Goal: Browse casually

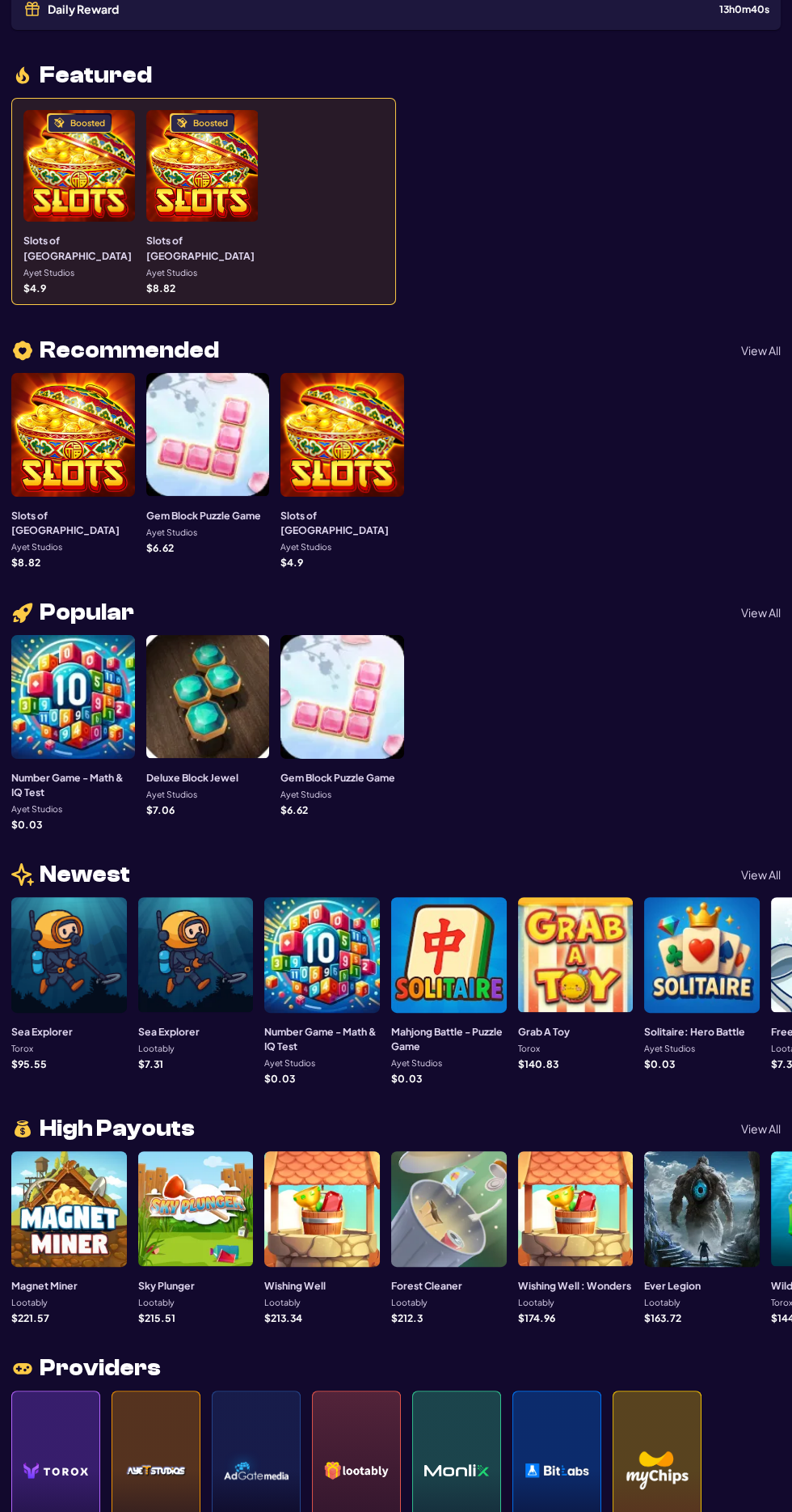
scroll to position [1025, 0]
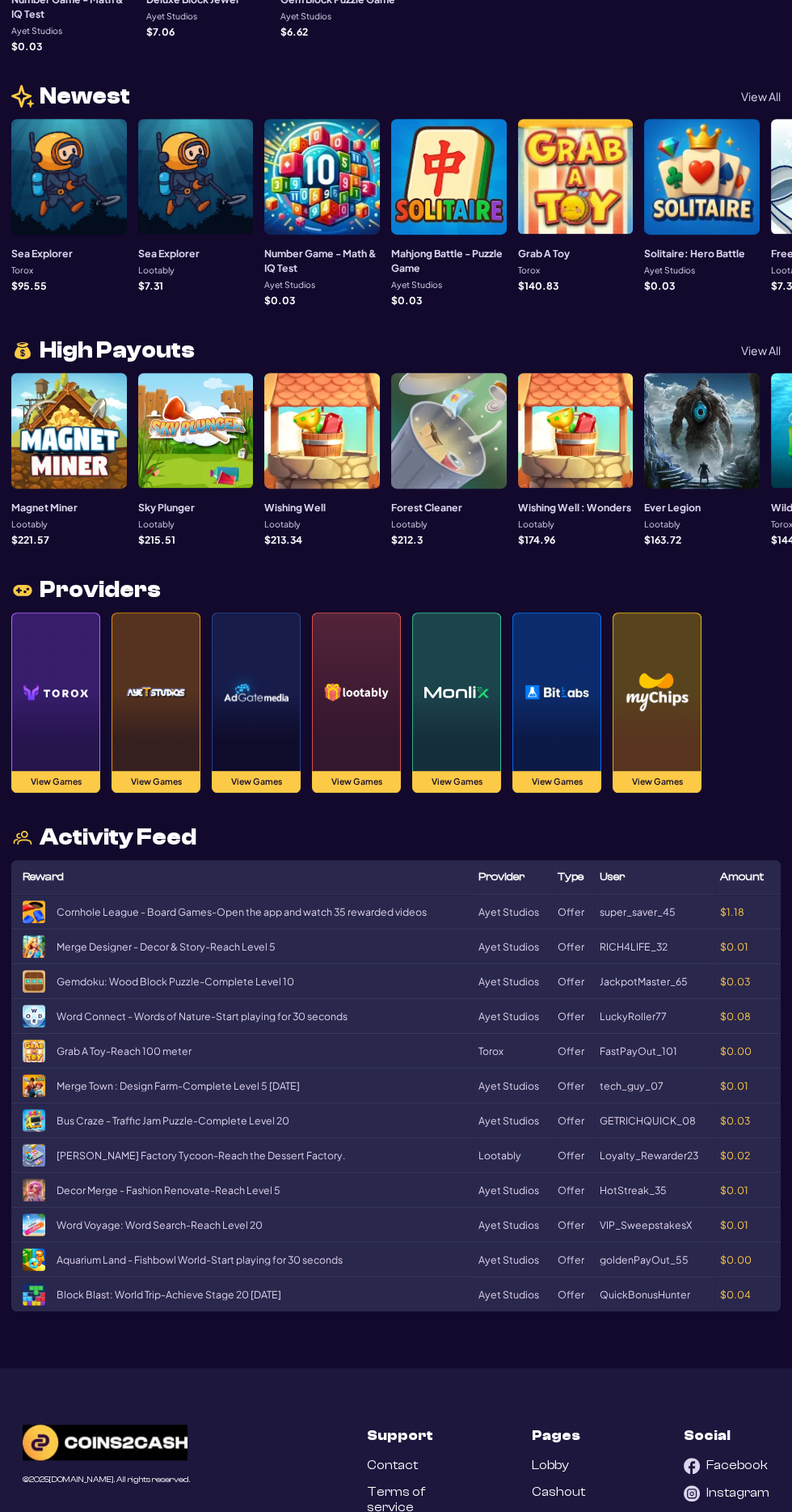
click at [72, 663] on img at bounding box center [55, 691] width 64 height 113
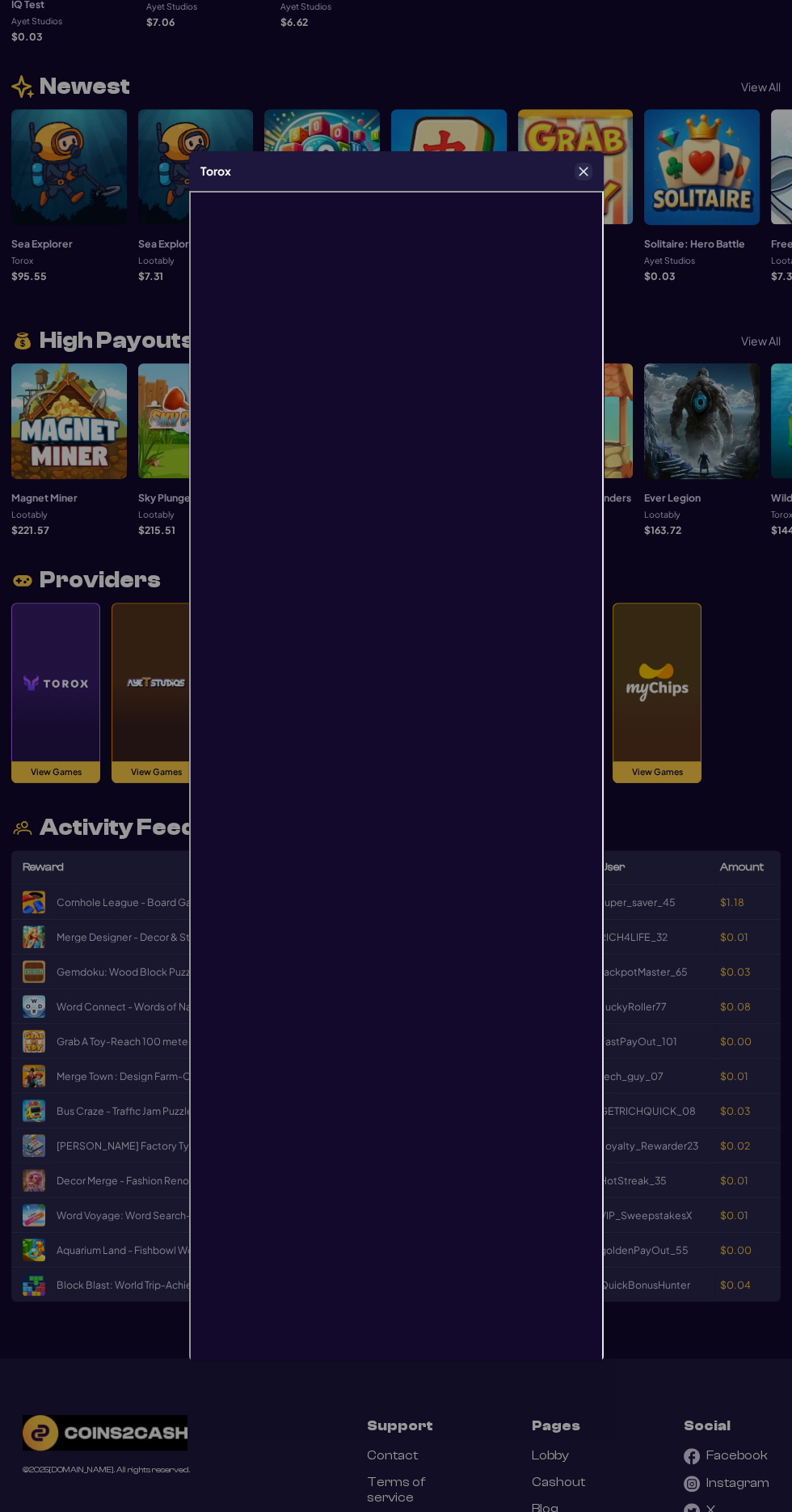
scroll to position [1053, 0]
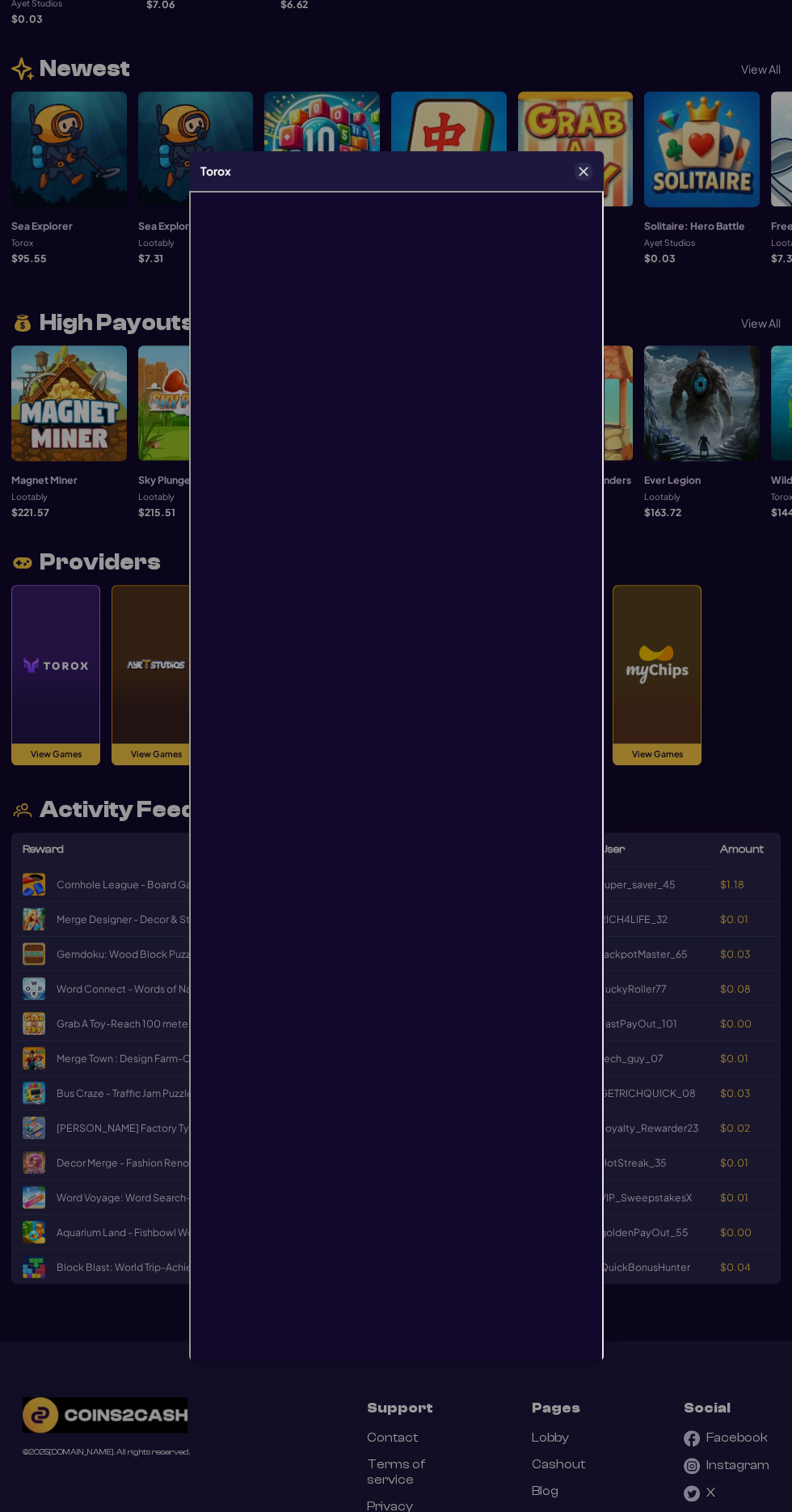
click at [576, 163] on button "Close" at bounding box center [583, 171] width 16 height 16
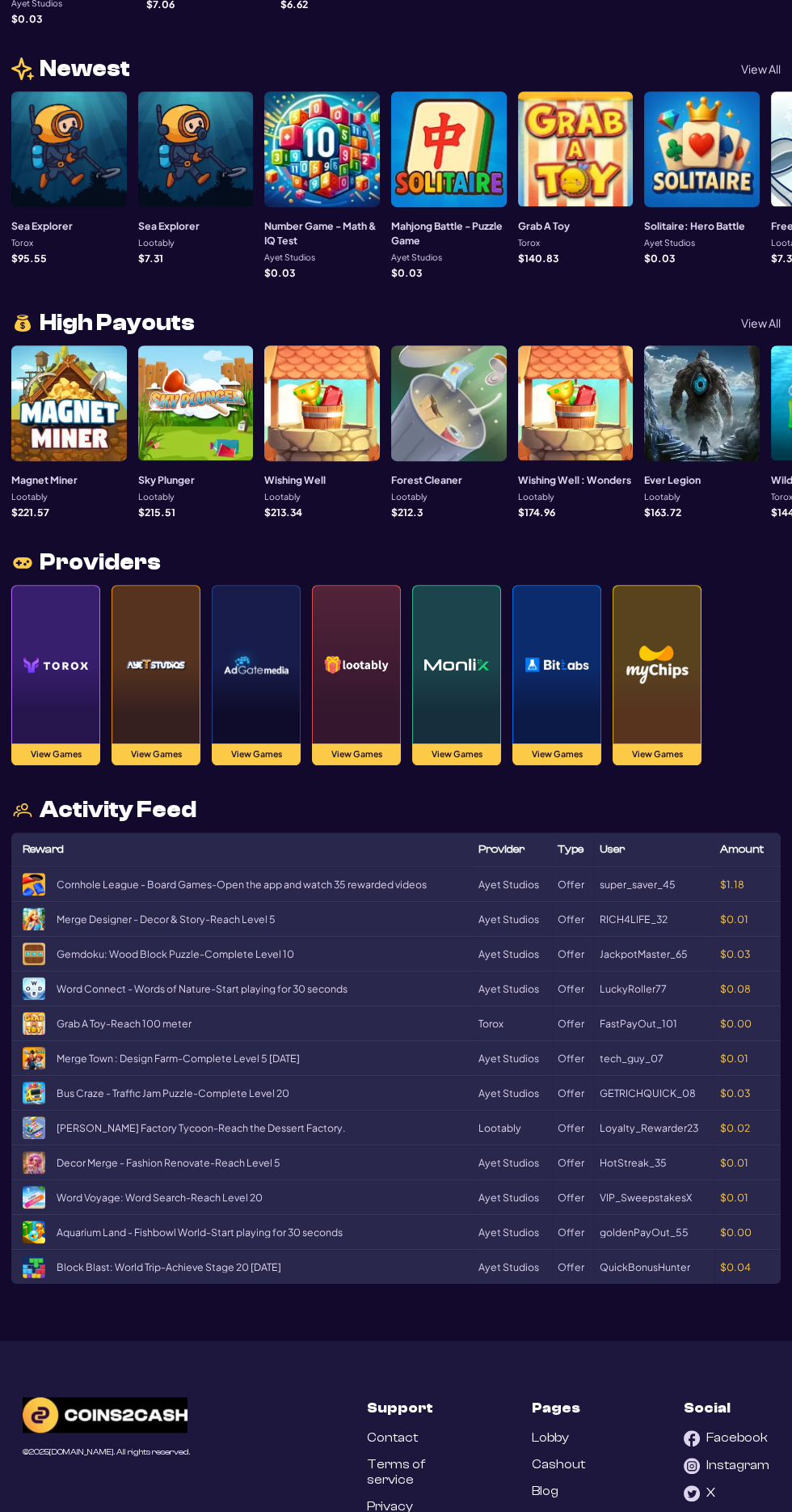
click at [54, 634] on img at bounding box center [55, 664] width 64 height 113
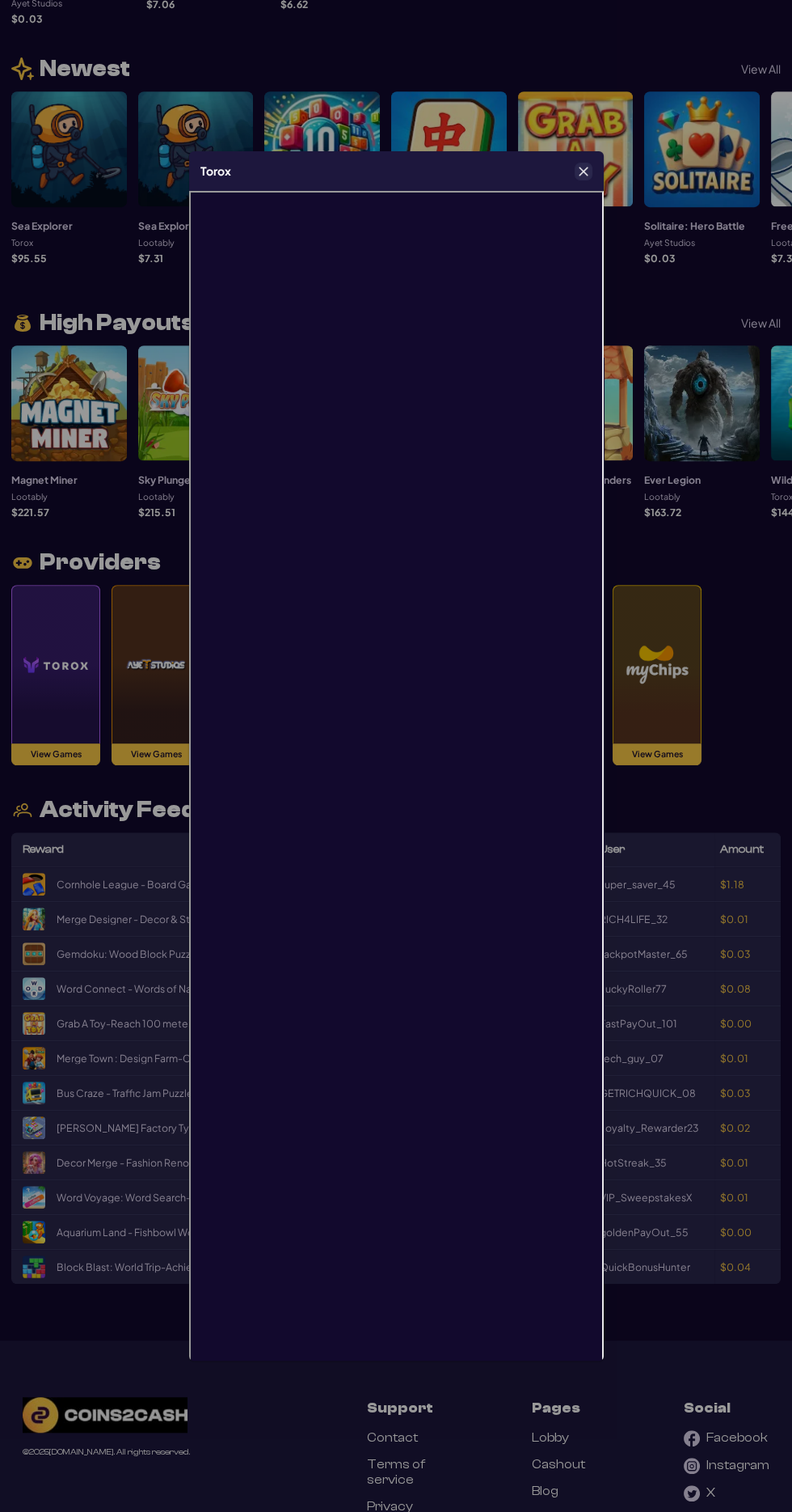
click at [582, 166] on icon "Close" at bounding box center [583, 172] width 11 height 11
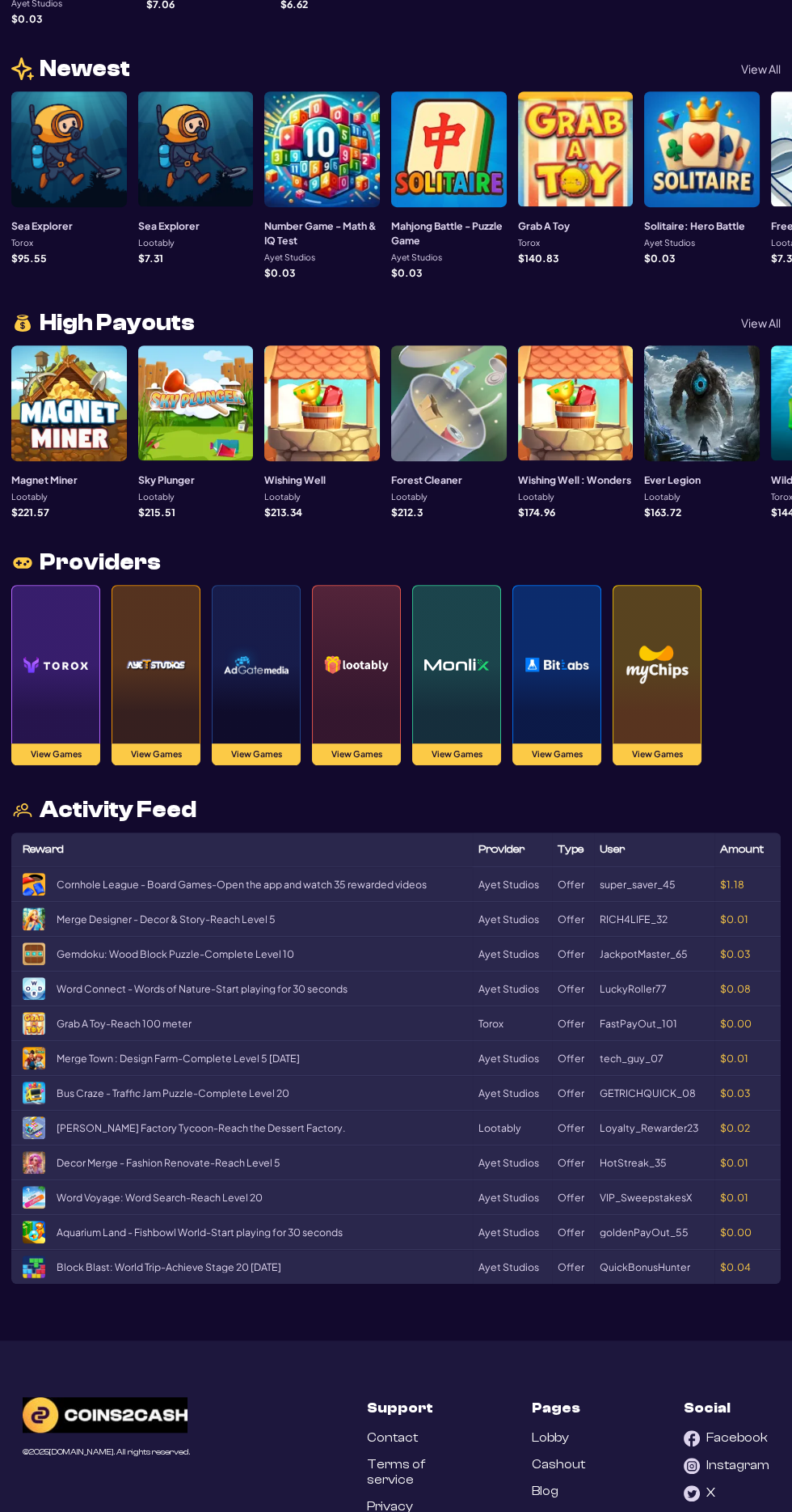
scroll to position [1011, 0]
